Goal: Task Accomplishment & Management: Manage account settings

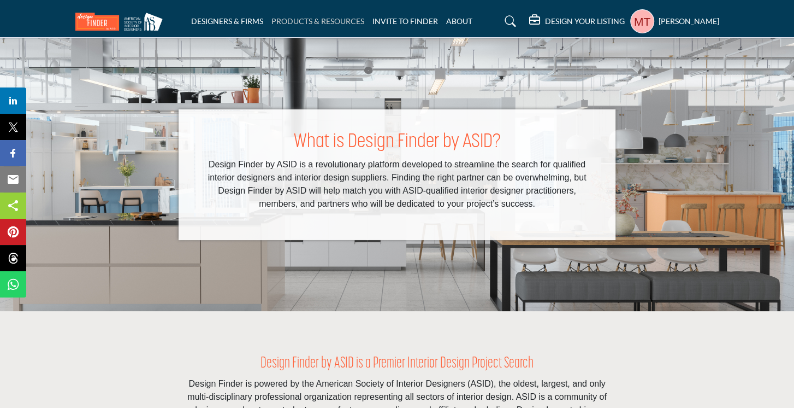
drag, startPoint x: 0, startPoint y: 0, endPoint x: 297, endPoint y: 20, distance: 297.9
click at [297, 20] on link "PRODUCTS & RESOURCES" at bounding box center [318, 20] width 93 height 9
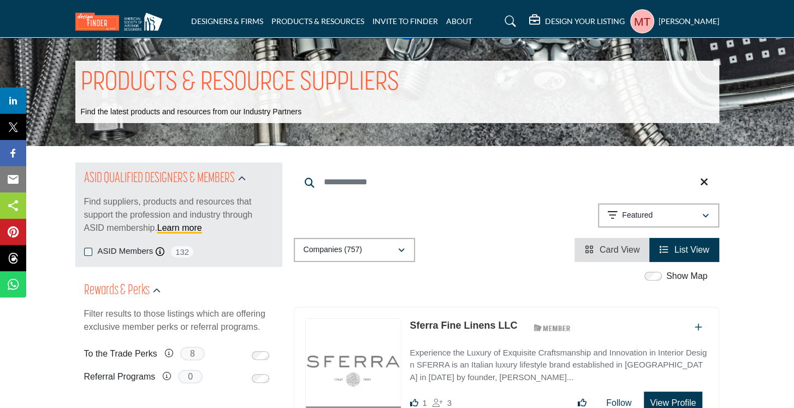
click at [102, 19] on img at bounding box center [121, 22] width 93 height 18
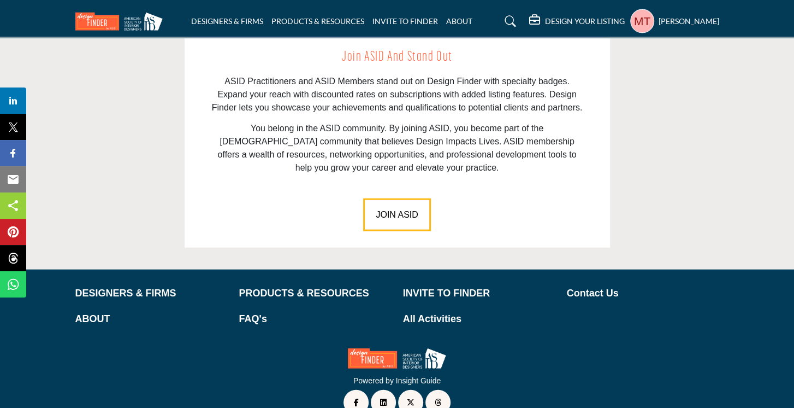
scroll to position [1559, 0]
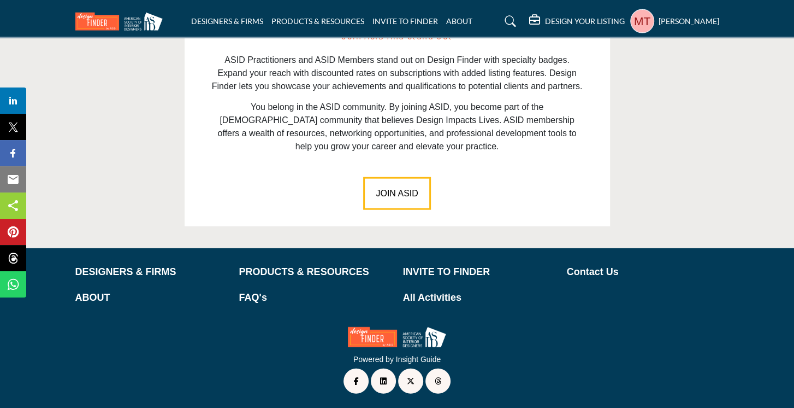
click at [539, 20] on icon at bounding box center [535, 20] width 13 height 11
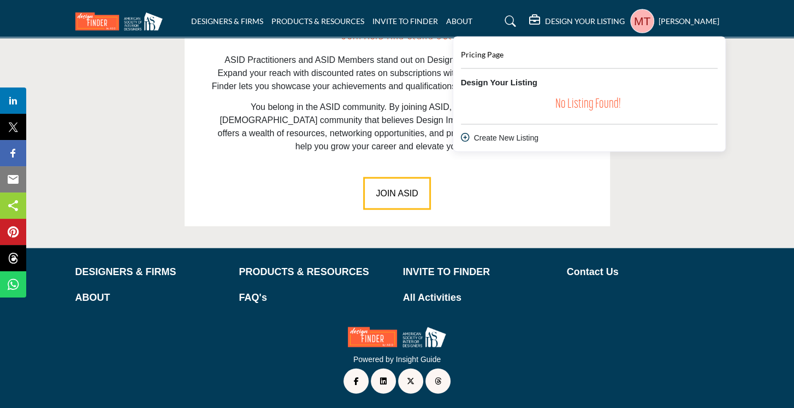
click at [657, 18] on div "Melissa Todd My Profile My Interests My Lists My Suppliers & Designers Design Y…" at bounding box center [675, 21] width 89 height 24
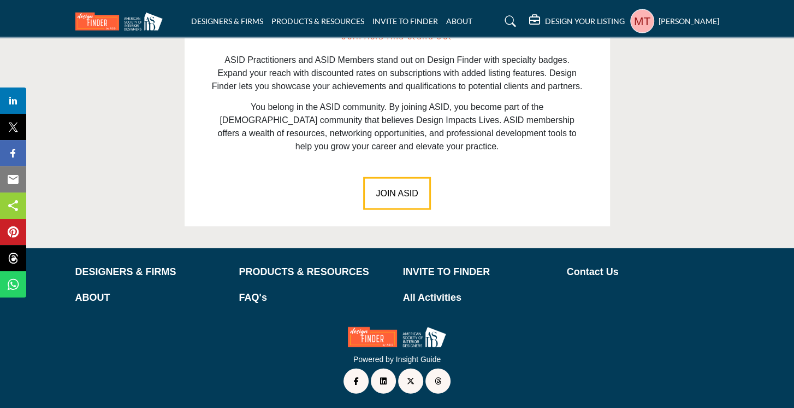
click at [647, 22] on profile-featured-589a8825-9639-40e4-a687-4a061e040d0b "Show hide supplier dropdown" at bounding box center [643, 21] width 24 height 24
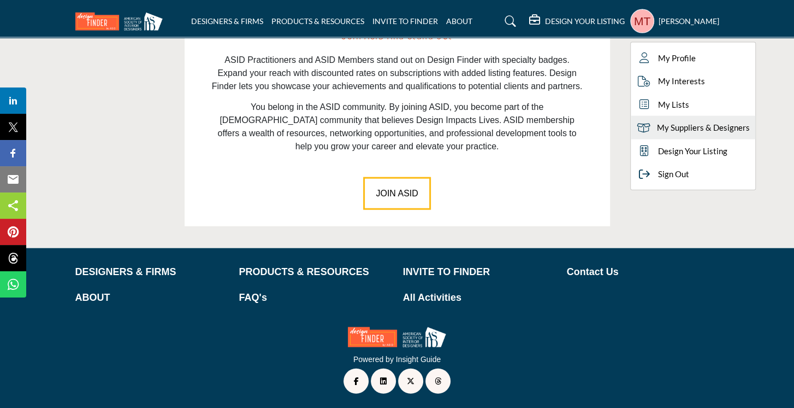
click at [682, 126] on span "My Suppliers & Designers" at bounding box center [703, 127] width 93 height 13
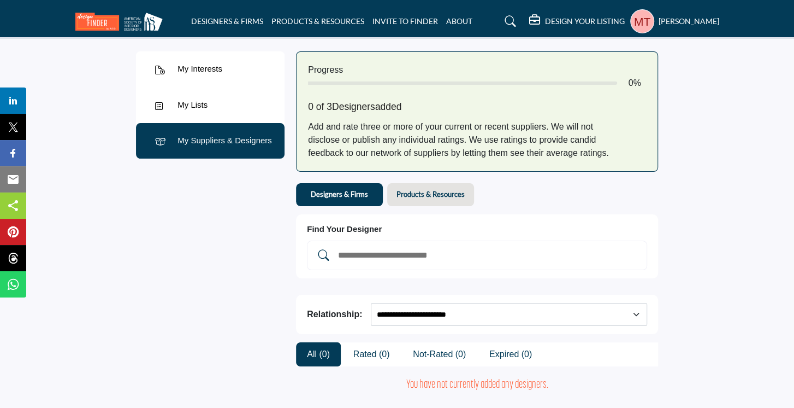
click at [663, 25] on h5 "[PERSON_NAME]" at bounding box center [689, 21] width 61 height 11
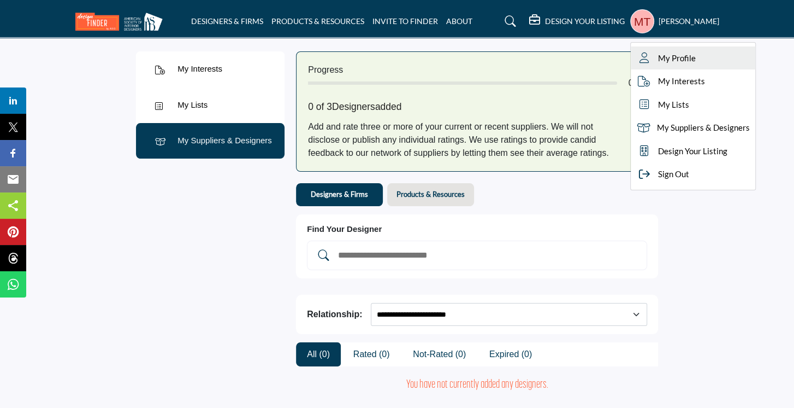
click at [671, 55] on span "My Profile" at bounding box center [677, 58] width 38 height 13
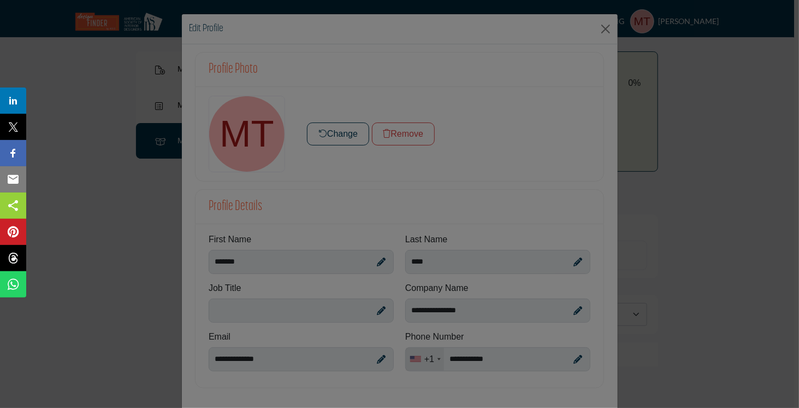
drag, startPoint x: 282, startPoint y: 397, endPoint x: 108, endPoint y: 241, distance: 233.7
click at [111, 251] on div at bounding box center [399, 204] width 799 height 408
drag, startPoint x: 731, startPoint y: 299, endPoint x: 652, endPoint y: 337, distance: 87.0
click at [652, 337] on div at bounding box center [399, 204] width 799 height 408
drag, startPoint x: 197, startPoint y: 395, endPoint x: 280, endPoint y: 262, distance: 156.3
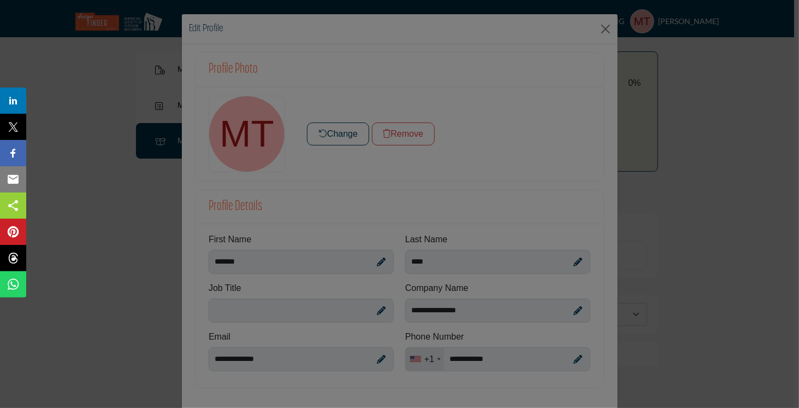
click at [243, 155] on div at bounding box center [399, 204] width 799 height 408
click at [113, 111] on div at bounding box center [399, 204] width 799 height 408
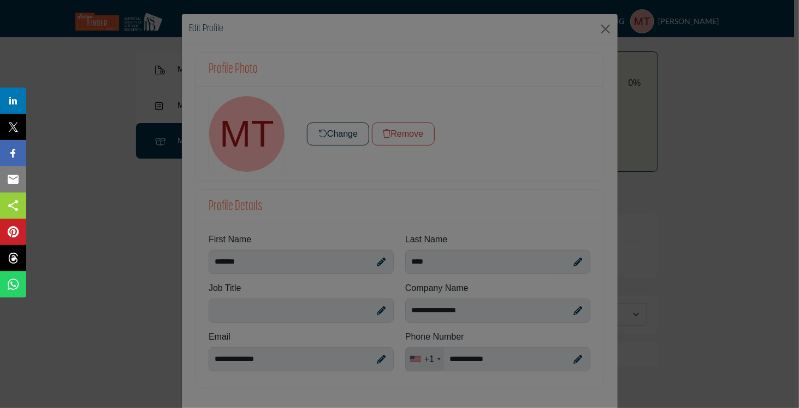
click at [602, 26] on div at bounding box center [399, 204] width 799 height 408
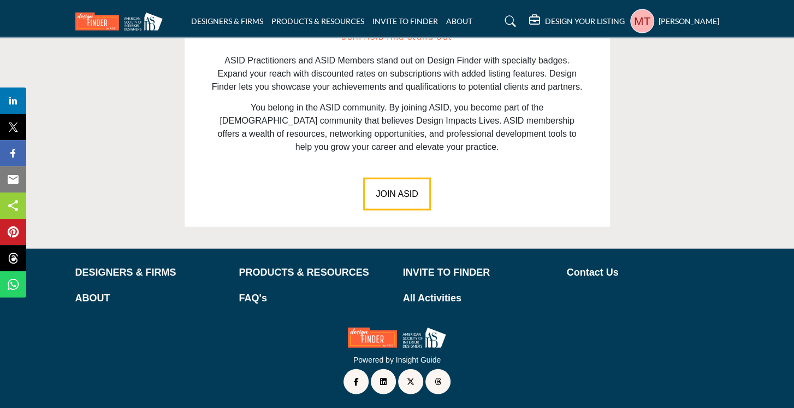
scroll to position [1559, 0]
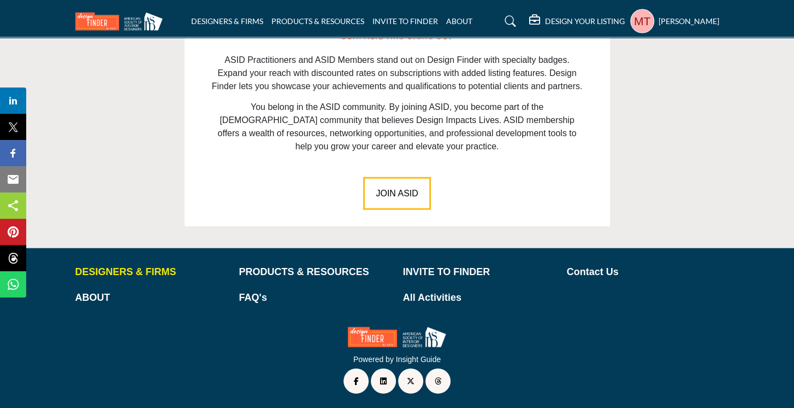
click at [160, 269] on p "DESIGNERS & FIRMS" at bounding box center [151, 271] width 152 height 15
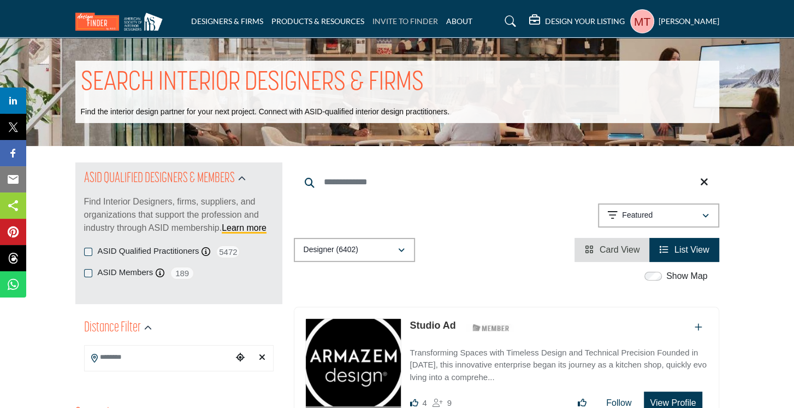
click at [414, 21] on link "INVITE TO FINDER" at bounding box center [406, 20] width 66 height 9
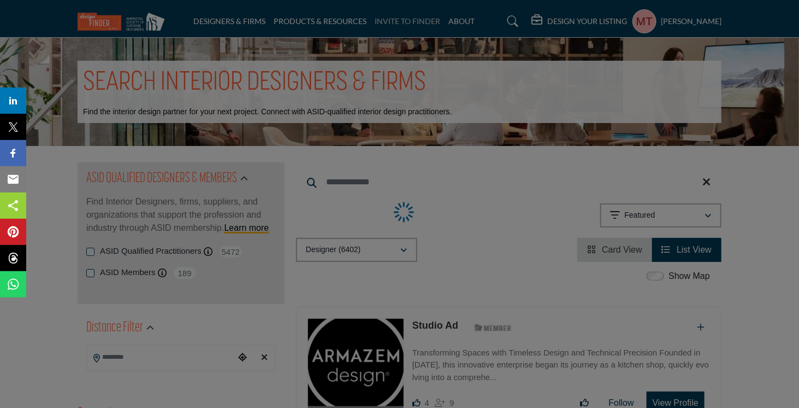
select select "**********"
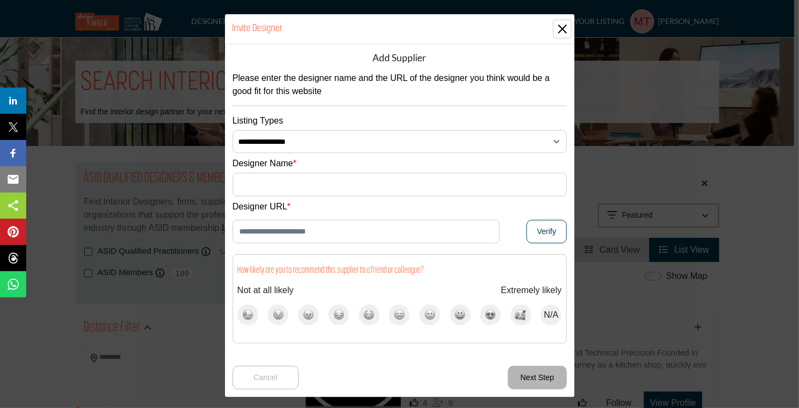
click at [562, 26] on button "Close" at bounding box center [563, 29] width 16 height 16
